Goal: Task Accomplishment & Management: Manage account settings

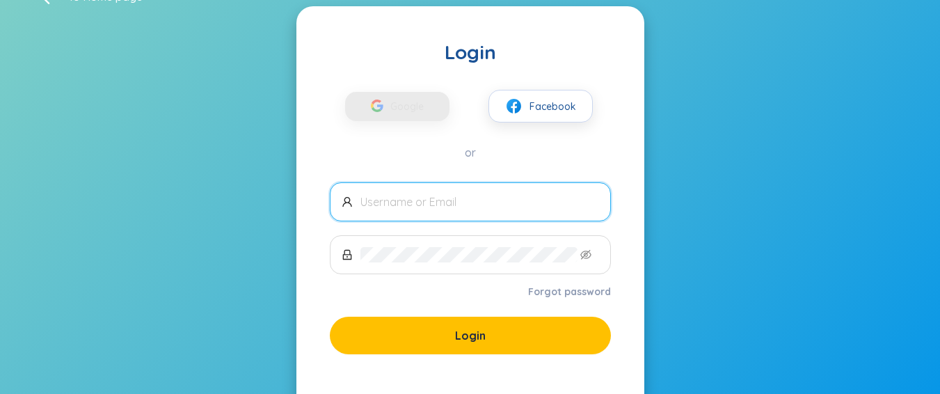
scroll to position [103, 0]
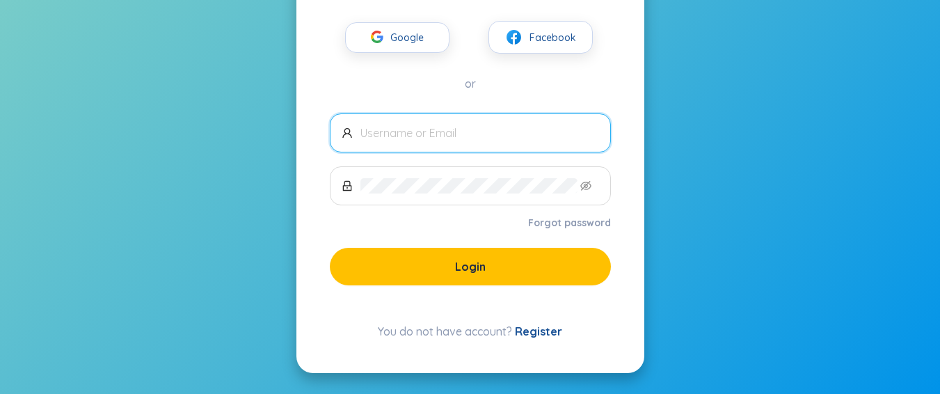
click at [534, 339] on div "Login Google Facebook or Forgot password Login You do not have account? Register" at bounding box center [470, 154] width 348 height 435
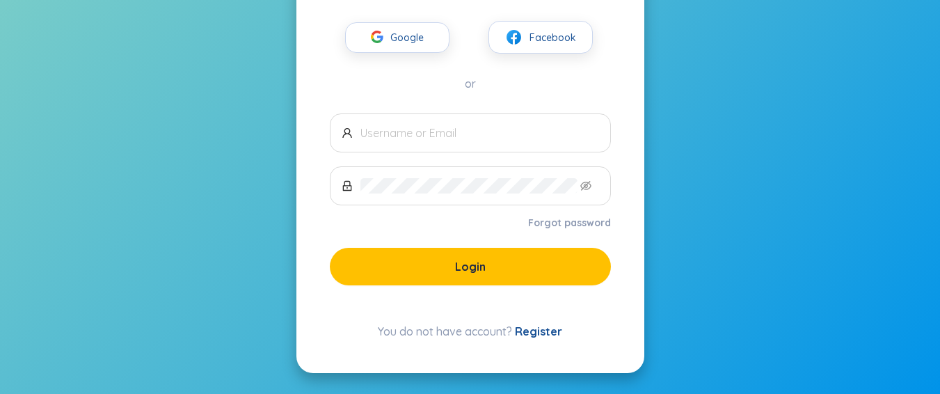
click at [536, 333] on link "Register" at bounding box center [538, 331] width 47 height 14
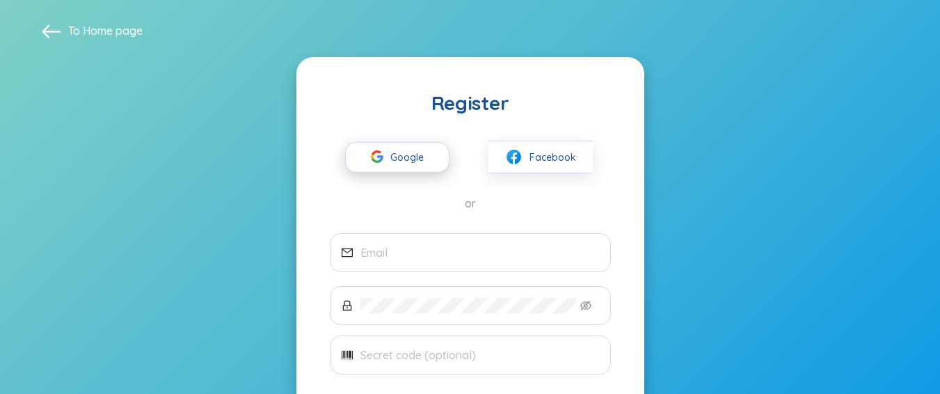
click at [406, 152] on span "Google" at bounding box center [410, 157] width 40 height 29
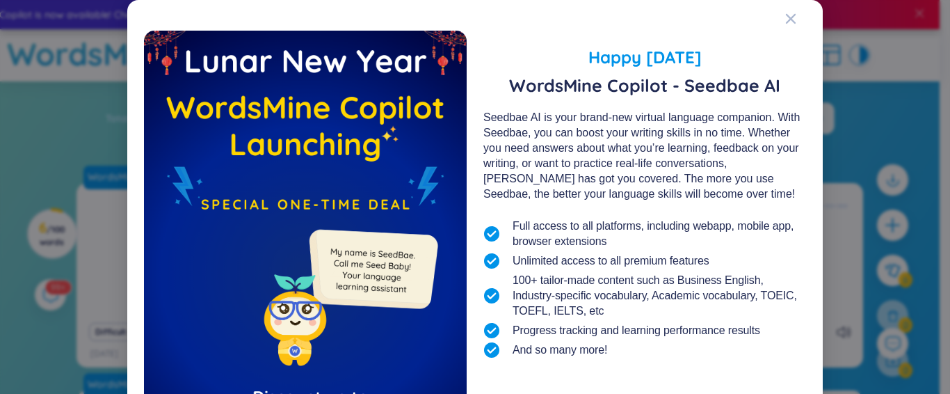
click at [771, 16] on div "Happy [DATE] WordsMine Copilot - Seedbae AI Seedbae AI is your brand-new virtua…" at bounding box center [475, 279] width 696 height 558
click at [785, 21] on icon "Close" at bounding box center [790, 18] width 11 height 11
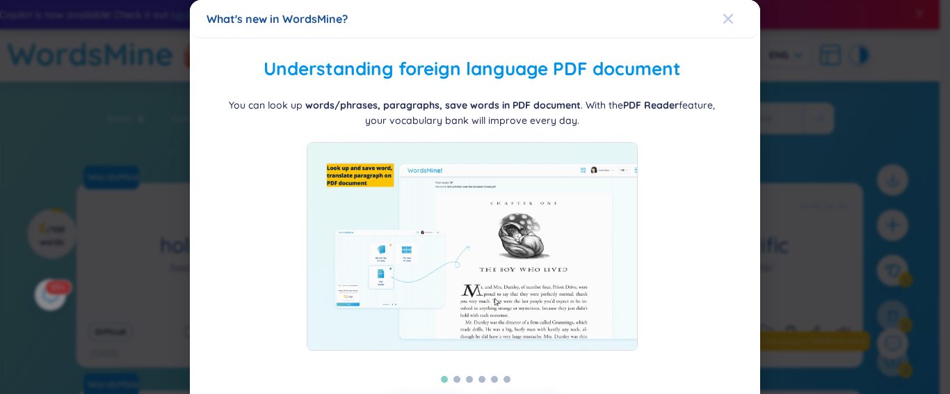
click at [723, 23] on icon "Close" at bounding box center [728, 18] width 11 height 11
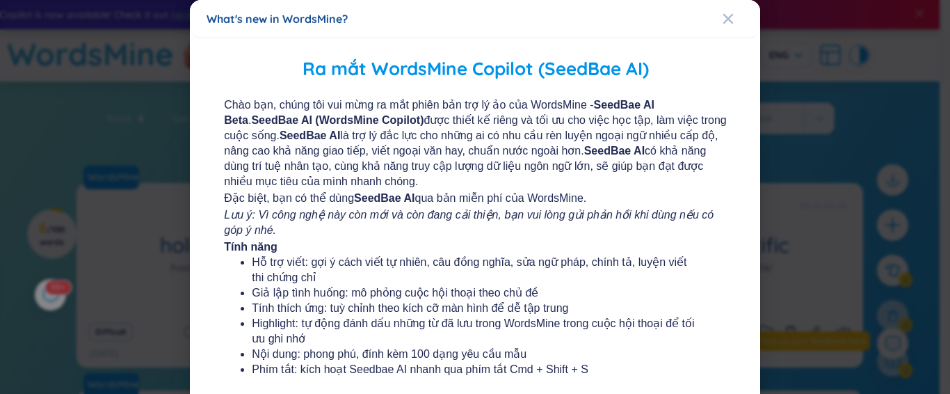
click at [723, 23] on icon "Close" at bounding box center [728, 18] width 11 height 11
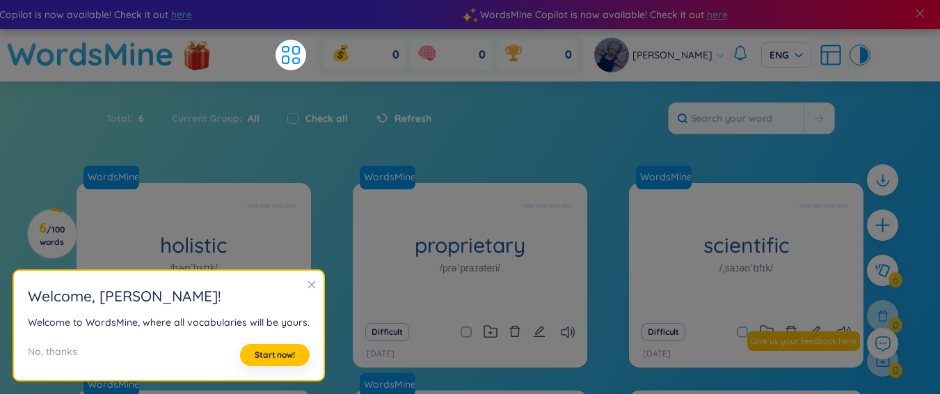
click at [307, 287] on icon "close" at bounding box center [312, 285] width 10 height 10
